Goal: Transaction & Acquisition: Purchase product/service

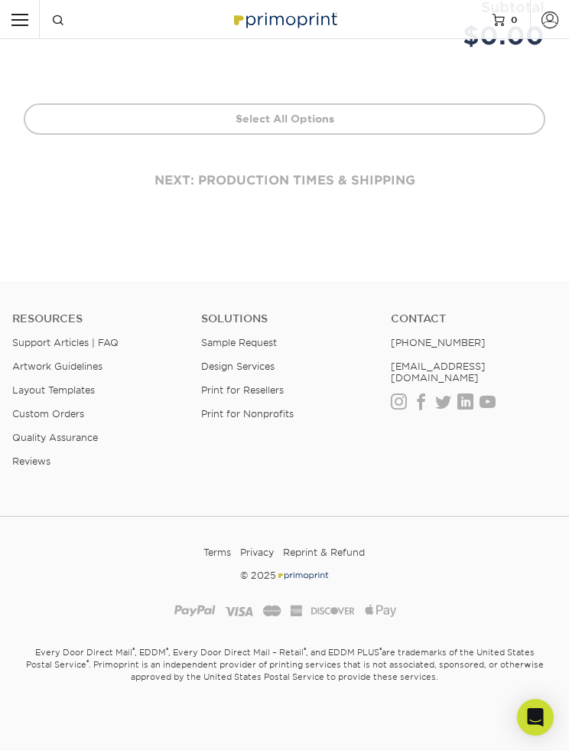
click at [357, 117] on link "Select All Options" at bounding box center [285, 118] width 522 height 31
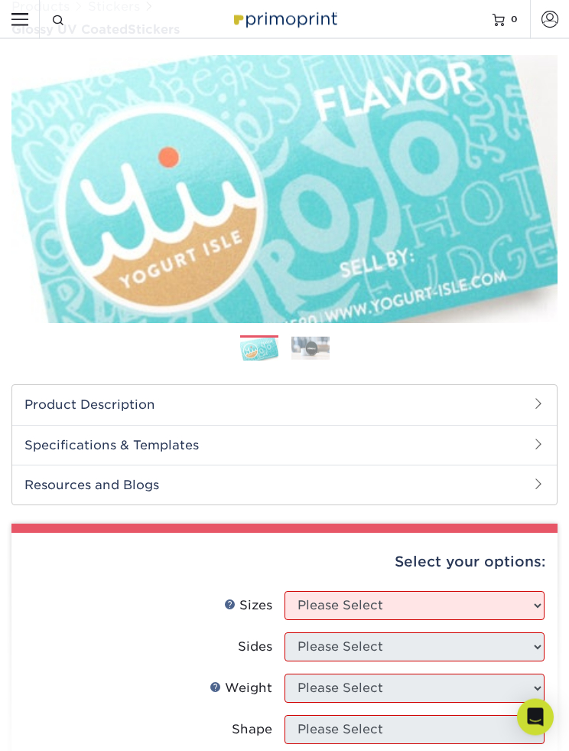
scroll to position [72, 0]
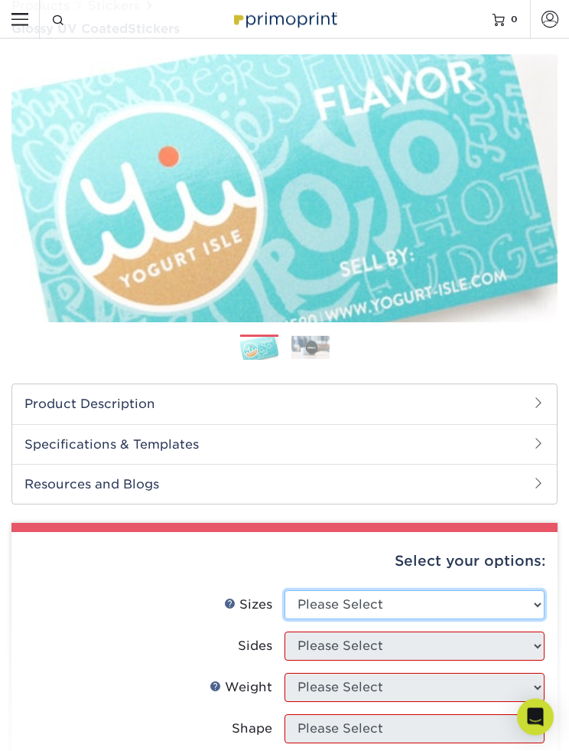
click at [532, 598] on select "Please Select 1.5" x 2.5" 2" x 2" 2" x 3" 2" x 3.5" 2" x 4" 2" x 8" 2.12" x 5.5…" at bounding box center [415, 605] width 260 height 29
select select "2.00x2.00"
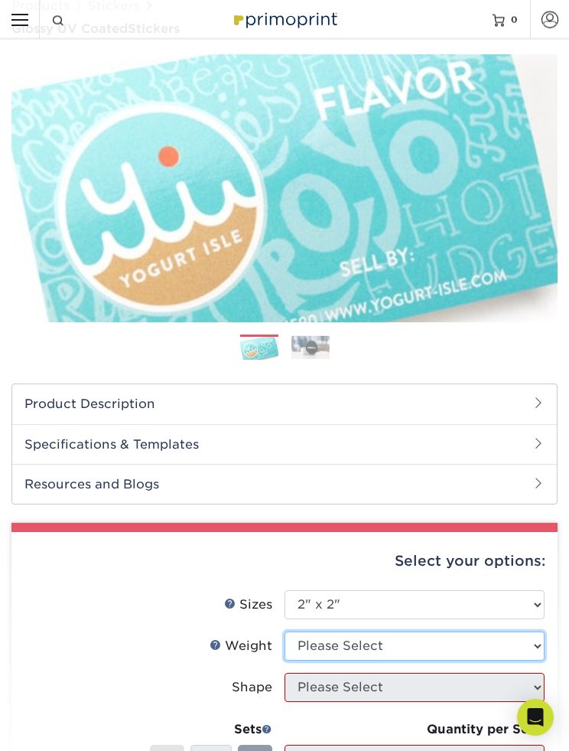
click at [523, 637] on select "Please Select Crack and Peel - Round Crack and Peel" at bounding box center [415, 645] width 260 height 29
select select "Crack and Peel - Round"
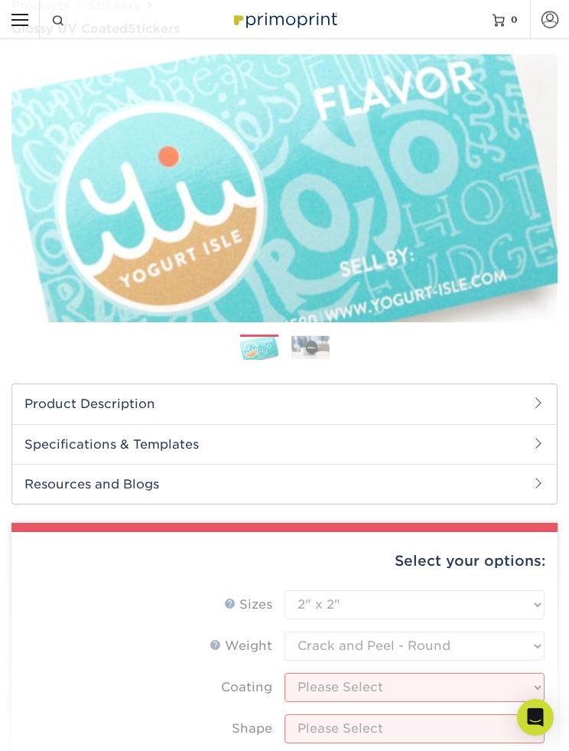
click at [494, 675] on form "Sizes Help Sizes Please Select 1.5" x 2.5" 2" x 2" 2" x 3" 2" x 3.5" 2" x 4" 2"…" at bounding box center [285, 762] width 522 height 344
click at [497, 681] on form "Sizes Help Sizes Please Select 1.5" x 2.5" 2" x 2" 2" x 3" 2" x 3.5" 2" x 4" 2"…" at bounding box center [285, 762] width 522 height 344
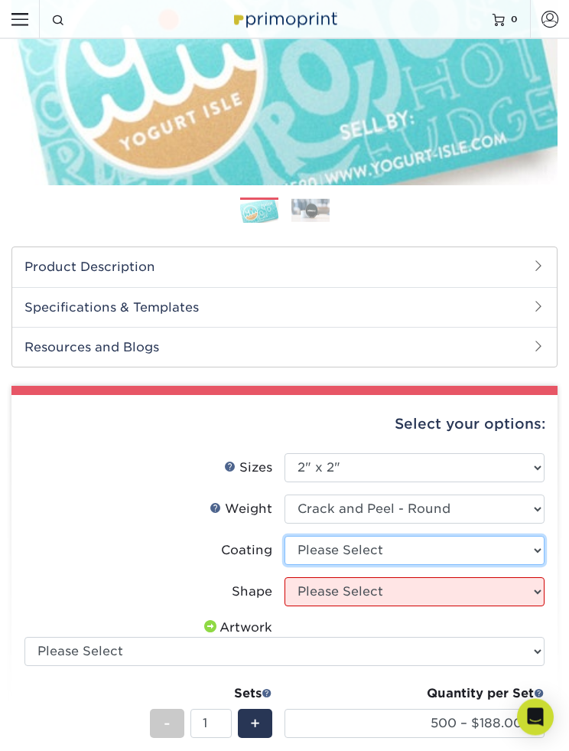
click at [535, 551] on select at bounding box center [415, 550] width 260 height 29
select select "1e8116af-acfc-44b1-83dc-8181aa338834"
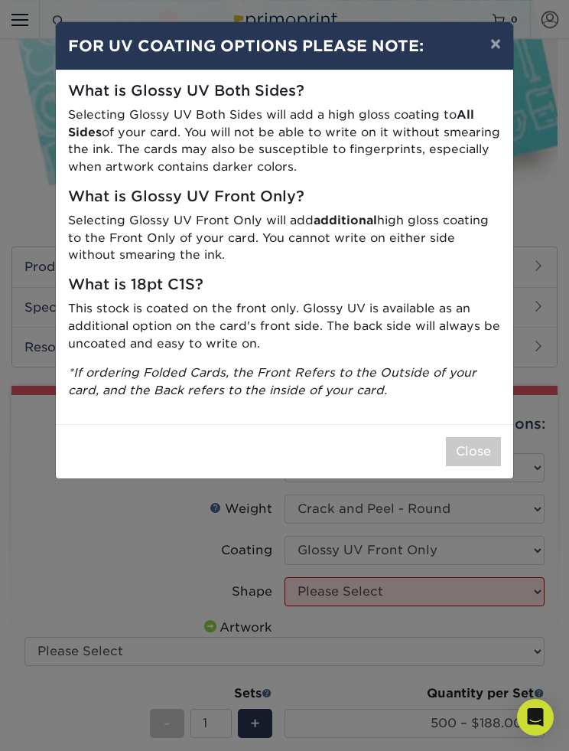
click at [497, 50] on button "×" at bounding box center [495, 43] width 35 height 43
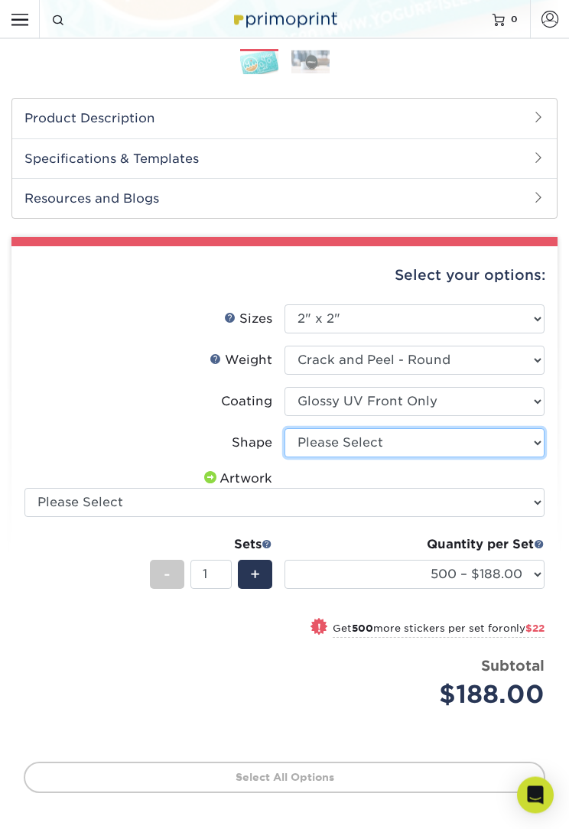
click at [530, 431] on select "Please Select Standard" at bounding box center [415, 443] width 260 height 29
select select "standard"
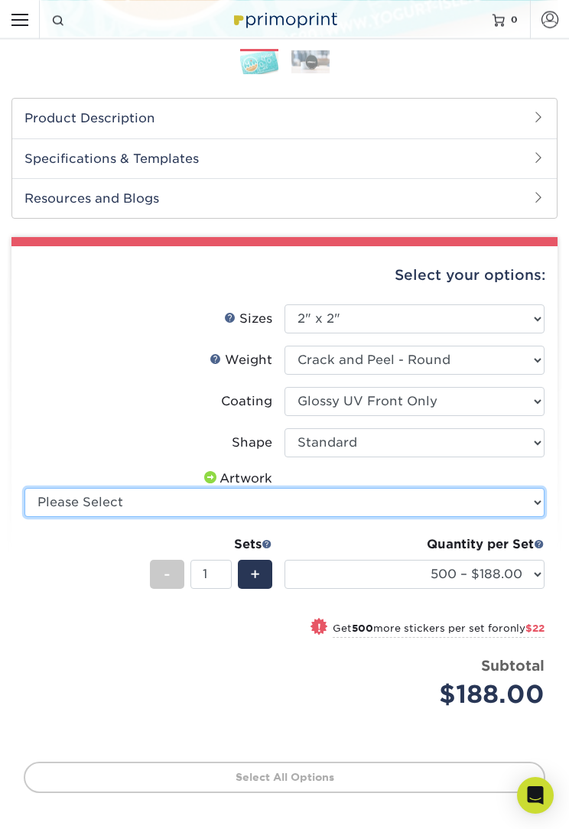
click at [532, 497] on select "Please Select I will upload files I need a design - $50" at bounding box center [284, 502] width 520 height 29
select select "upload"
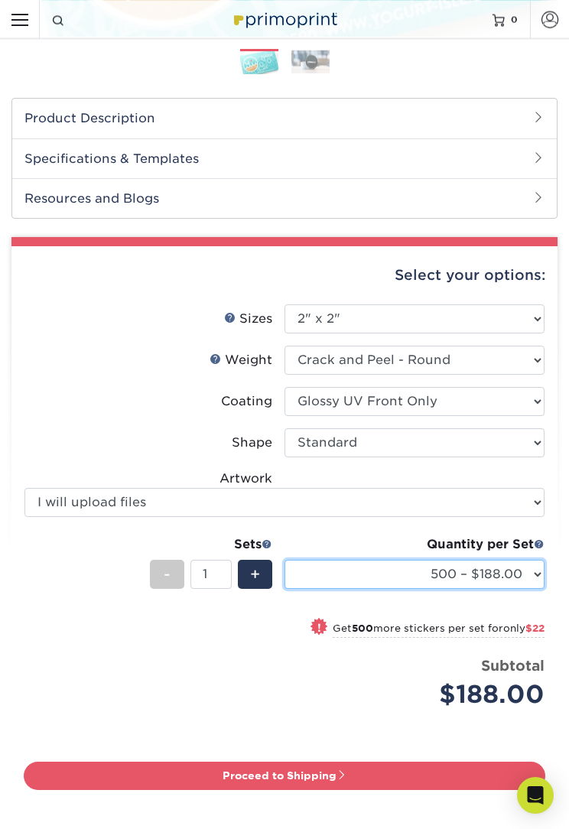
click at [477, 572] on select "500 – $188.00 1000 – $210.00 2500 – $264.00 5000 – $397.00 10000 – $794.00 1500…" at bounding box center [415, 574] width 260 height 29
click at [492, 568] on select "500 – $188.00 1000 – $210.00 2500 – $264.00 5000 – $397.00 10000 – $794.00 1500…" at bounding box center [415, 574] width 260 height 29
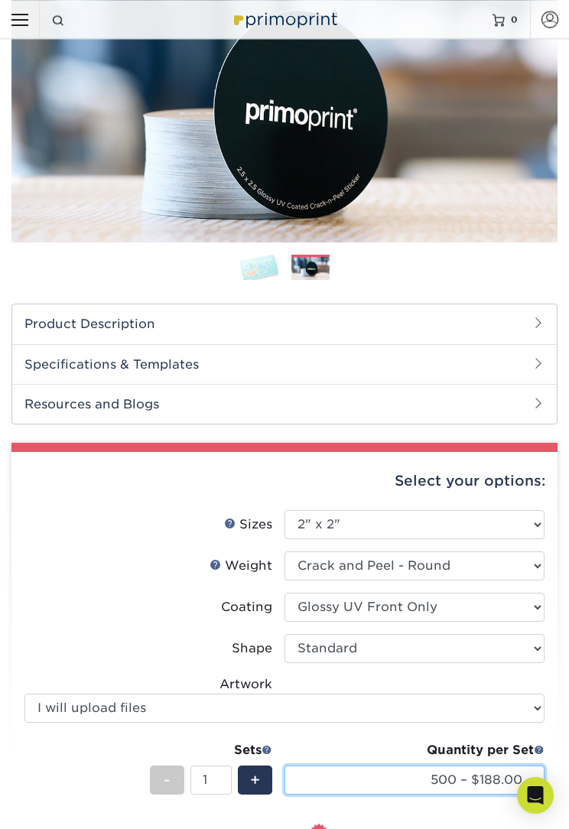
scroll to position [151, 0]
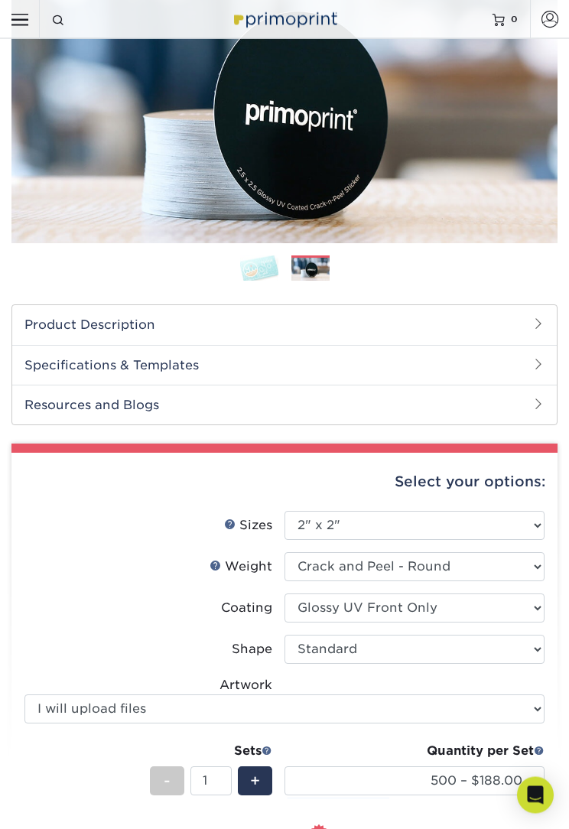
click at [537, 327] on span at bounding box center [539, 324] width 12 height 12
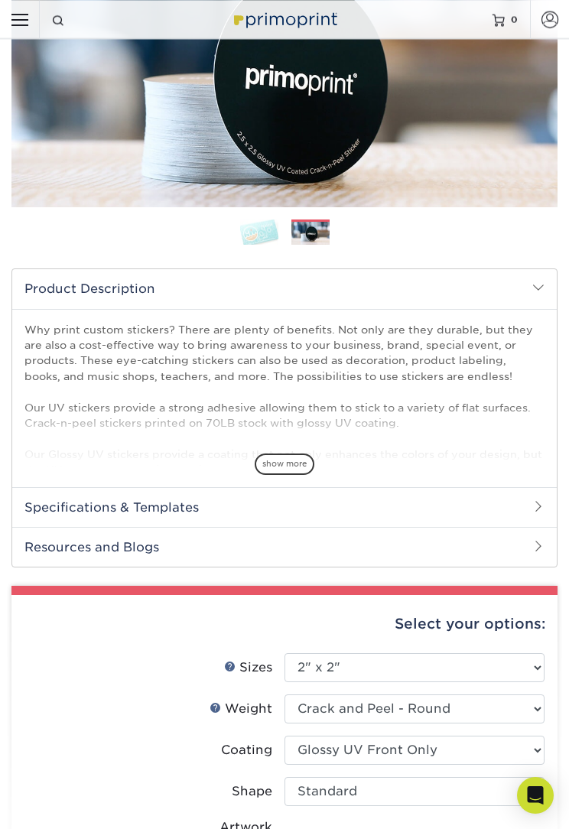
scroll to position [191, 0]
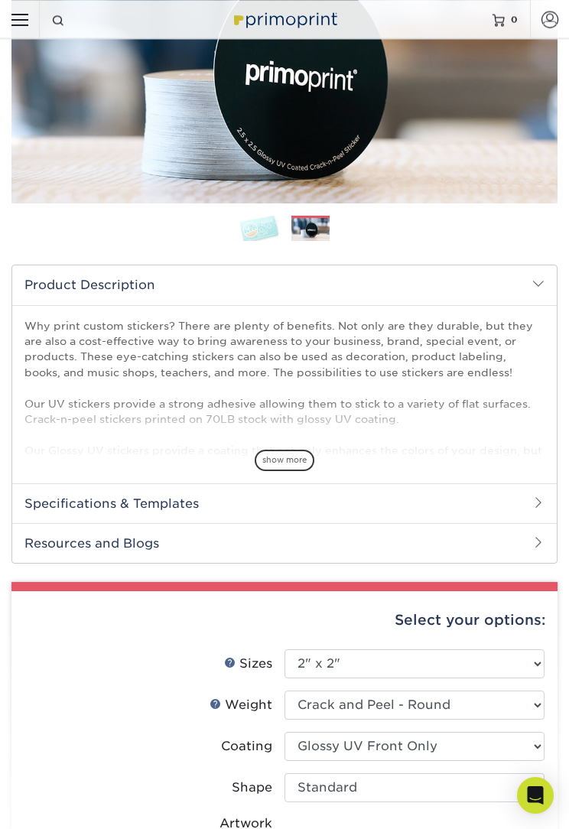
click at [500, 500] on h2 "Specifications & Templates" at bounding box center [284, 504] width 545 height 40
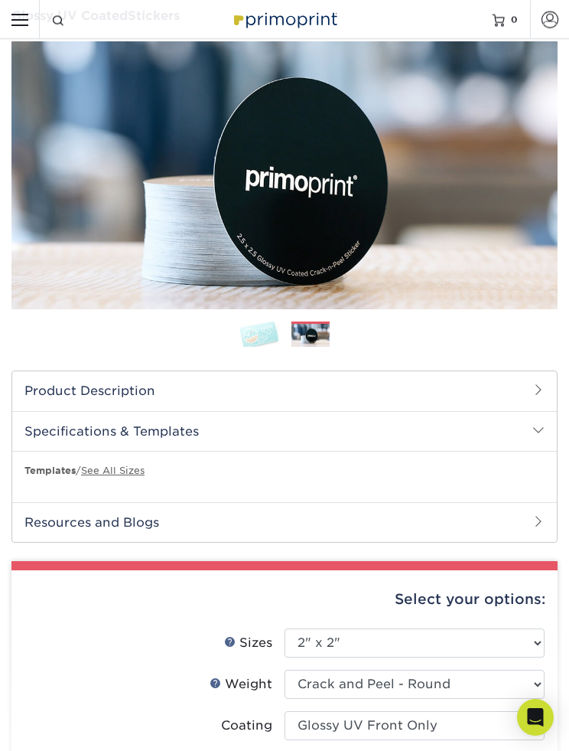
scroll to position [0, 0]
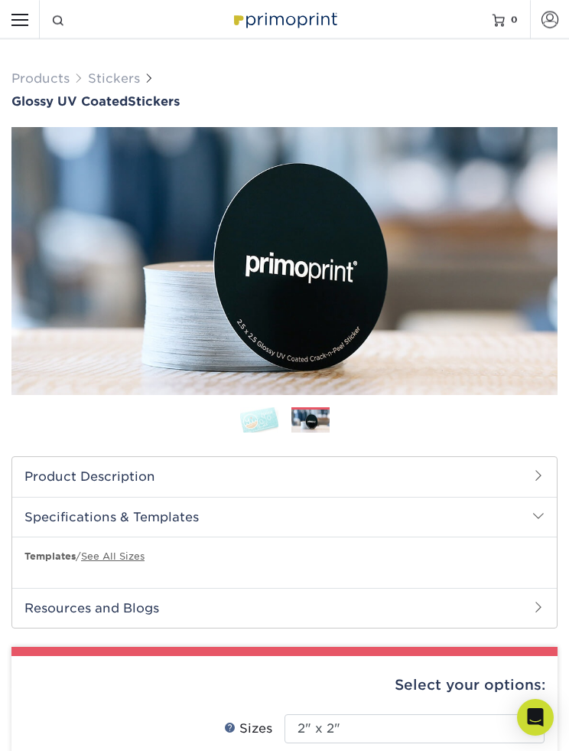
click at [30, 24] on input "Resources Menu" at bounding box center [19, 19] width 39 height 39
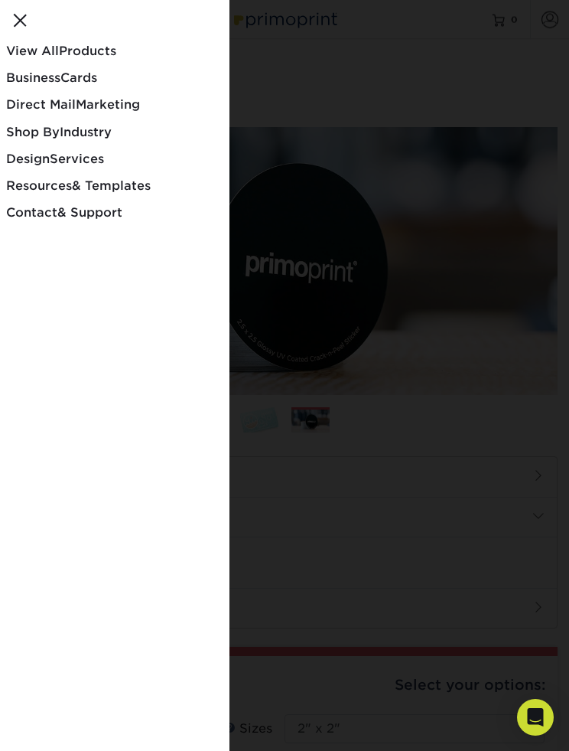
click at [505, 379] on div at bounding box center [284, 375] width 569 height 751
checkbox input "false"
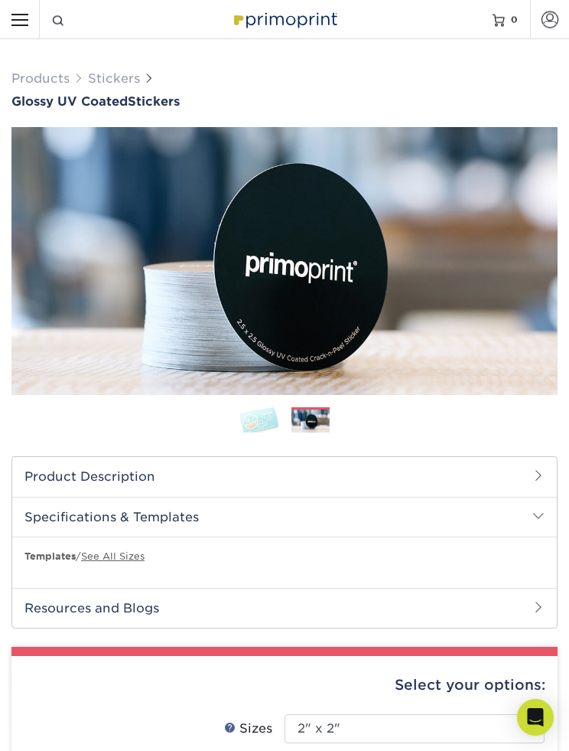
click at [262, 425] on img at bounding box center [259, 420] width 38 height 27
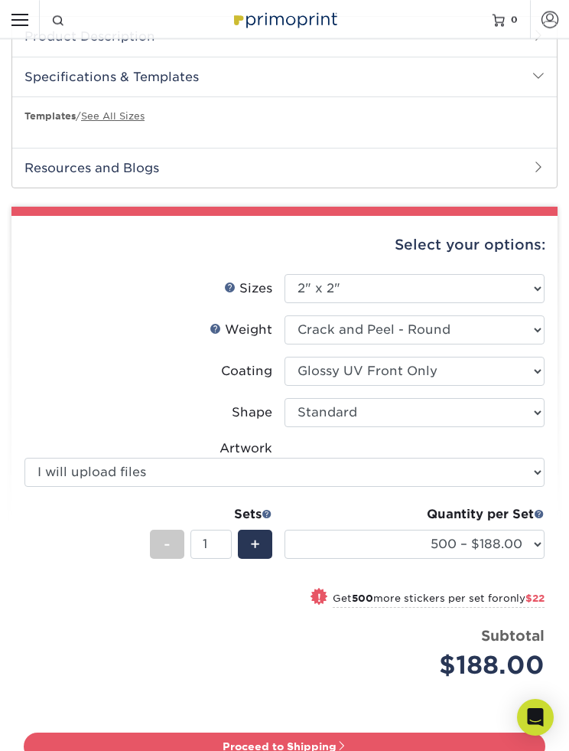
scroll to position [433, 0]
